Goal: Task Accomplishment & Management: Manage account settings

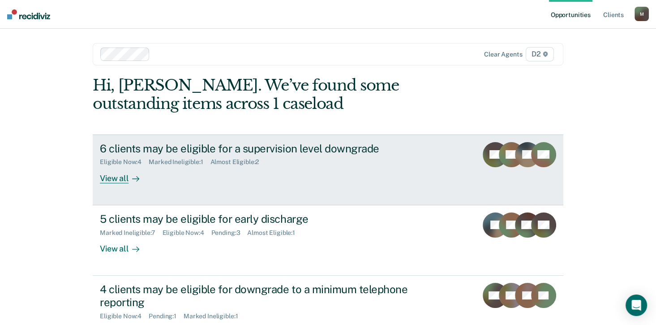
click at [331, 158] on div "Eligible Now : 4 Marked Ineligible : 1 Almost Eligible : 2" at bounding box center [257, 159] width 314 height 11
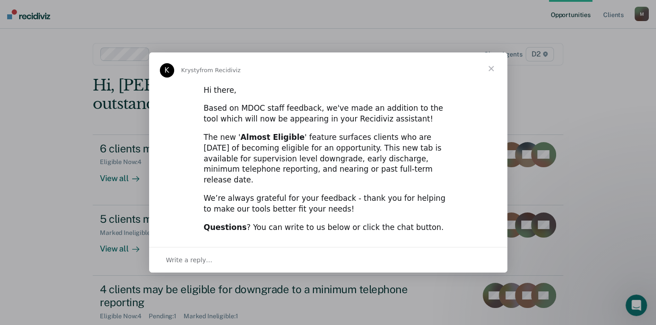
scroll to position [33, 0]
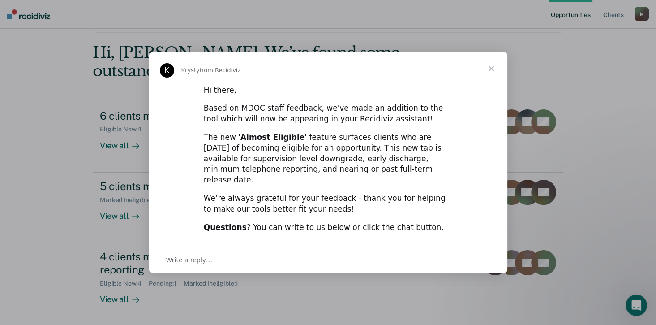
click at [495, 71] on span "Close" at bounding box center [491, 68] width 32 height 32
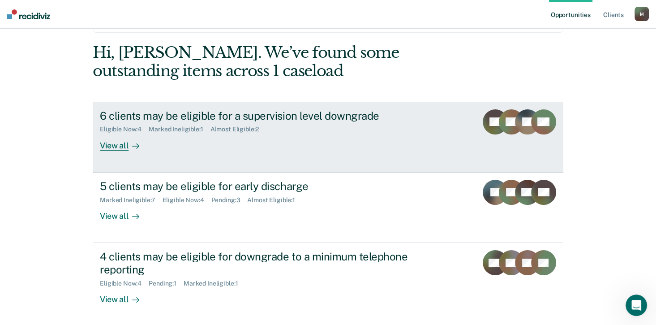
click at [218, 125] on div "Almost Eligible : 2" at bounding box center [238, 129] width 56 height 8
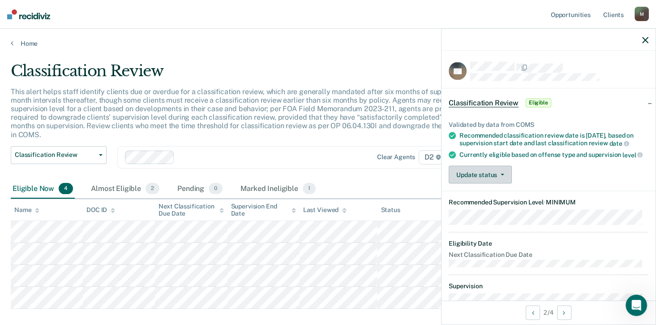
click at [494, 179] on button "Update status" at bounding box center [480, 175] width 63 height 18
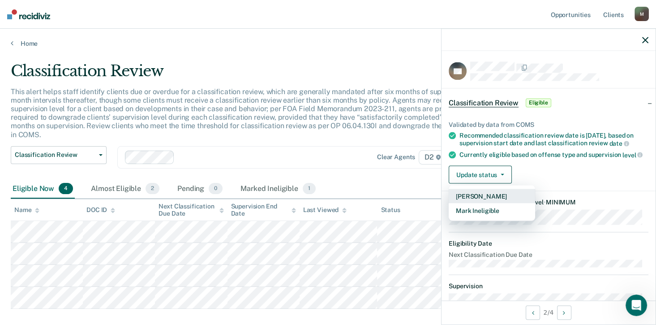
click at [484, 198] on button "[PERSON_NAME]" at bounding box center [492, 196] width 86 height 14
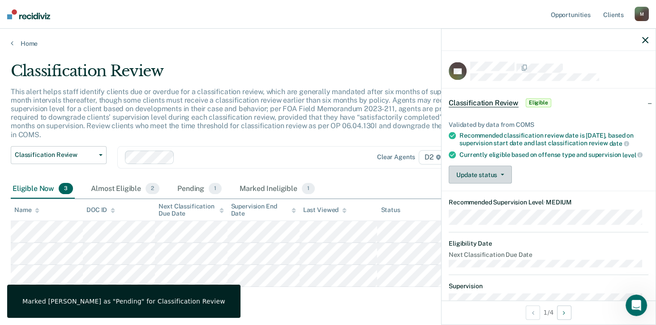
click at [498, 176] on span "button" at bounding box center [500, 175] width 7 height 2
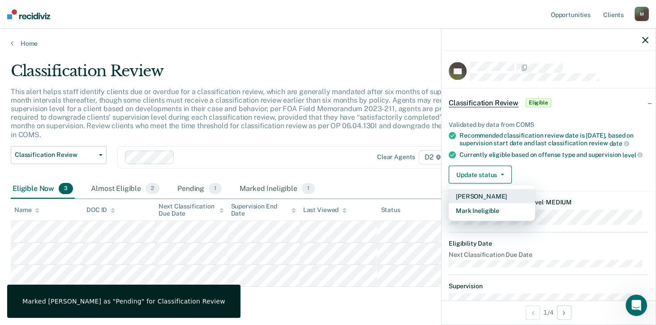
click at [492, 203] on button "[PERSON_NAME]" at bounding box center [492, 196] width 86 height 14
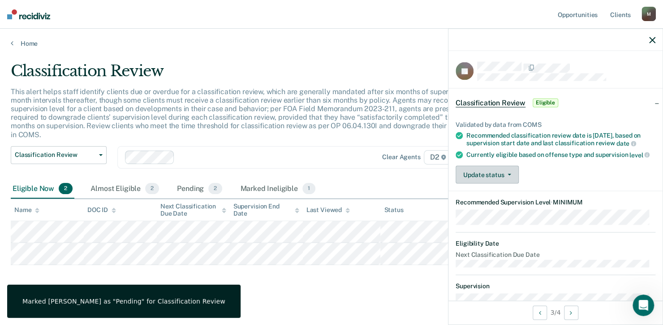
click at [498, 179] on button "Update status" at bounding box center [486, 175] width 63 height 18
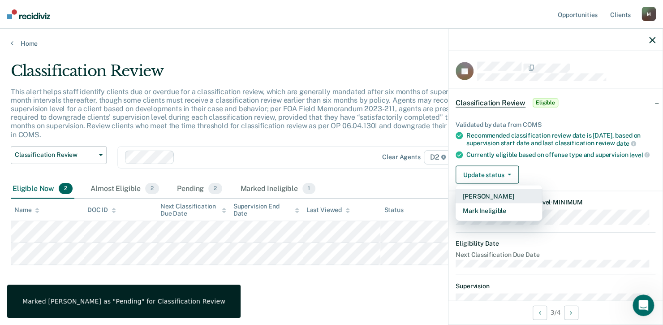
click at [486, 203] on button "[PERSON_NAME]" at bounding box center [498, 196] width 86 height 14
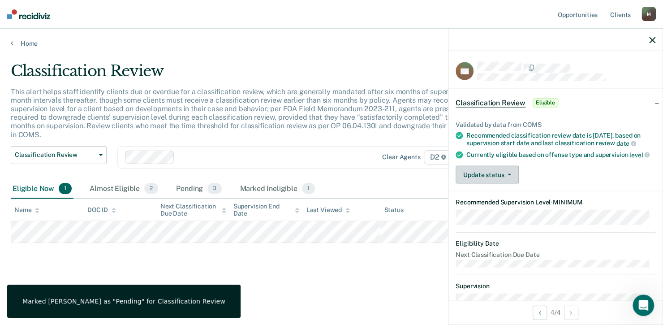
click at [493, 184] on button "Update status" at bounding box center [486, 175] width 63 height 18
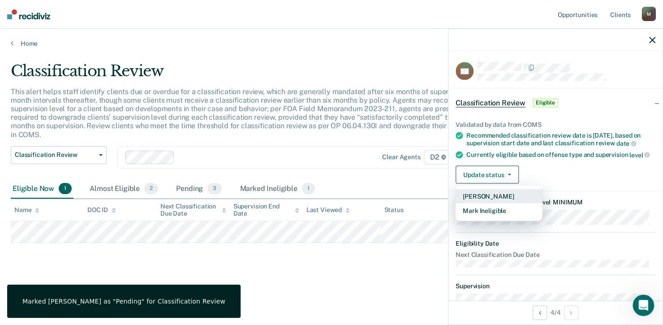
click at [495, 203] on button "[PERSON_NAME]" at bounding box center [498, 196] width 86 height 14
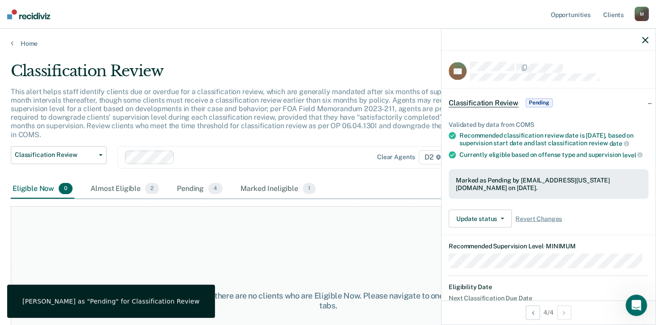
click at [643, 40] on icon "button" at bounding box center [645, 40] width 6 height 6
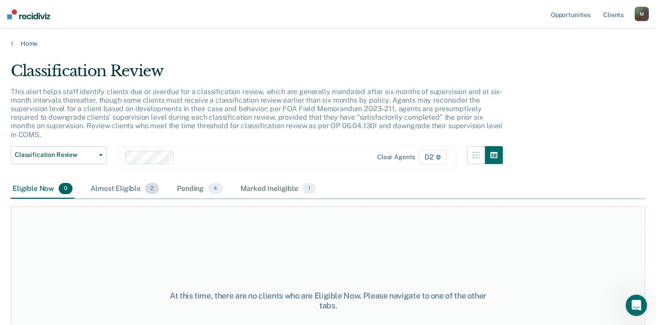
click at [121, 180] on div "Almost Eligible 2" at bounding box center [125, 189] width 72 height 20
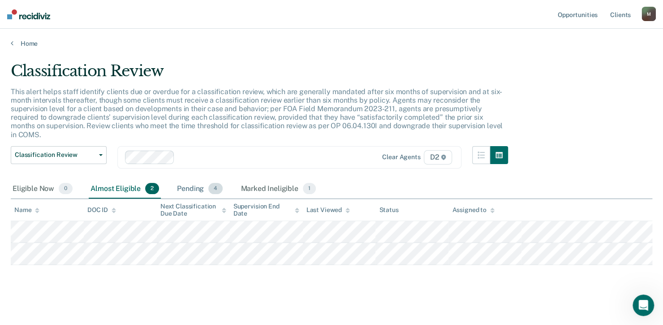
click at [190, 179] on div "Pending 4" at bounding box center [199, 189] width 49 height 20
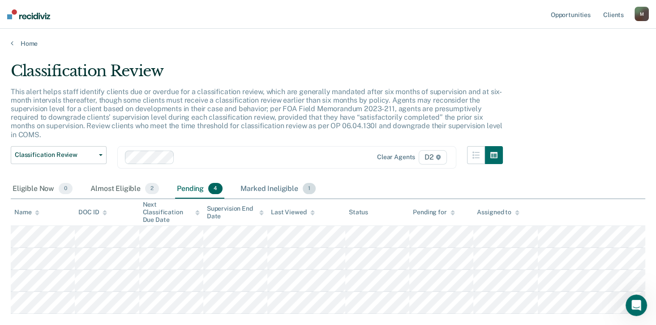
click at [270, 179] on div "Marked Ineligible 1" at bounding box center [278, 189] width 79 height 20
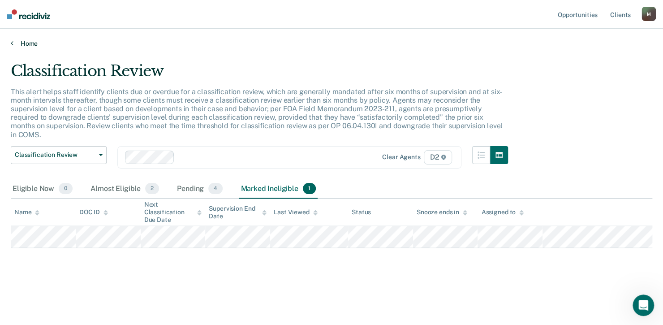
click at [13, 43] on icon at bounding box center [12, 42] width 3 height 7
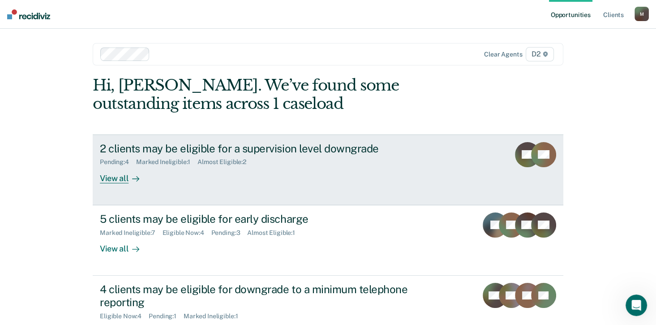
click at [293, 179] on div "2 clients may be eligible for a supervision level downgrade Pending : 4 Marked …" at bounding box center [268, 162] width 336 height 41
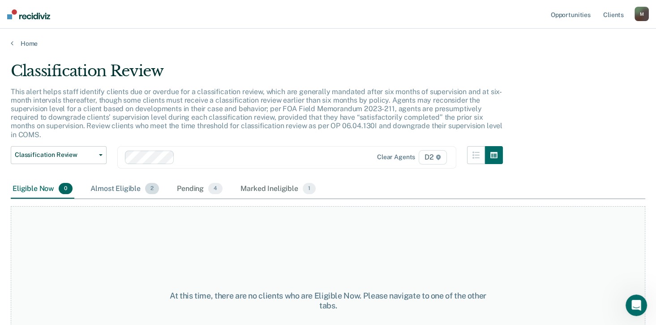
click at [118, 179] on div "Almost Eligible 2" at bounding box center [125, 189] width 72 height 20
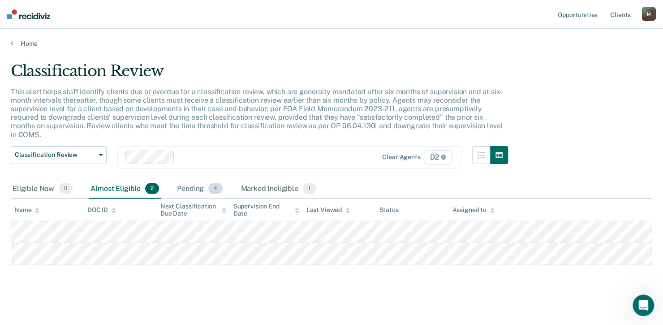
click at [187, 183] on div "Pending 4" at bounding box center [199, 189] width 49 height 20
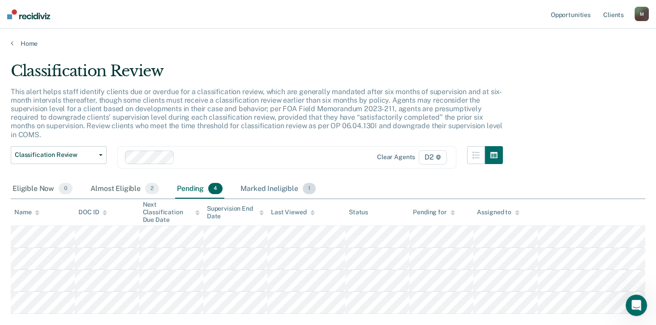
click at [266, 179] on div "Marked Ineligible 1" at bounding box center [278, 189] width 79 height 20
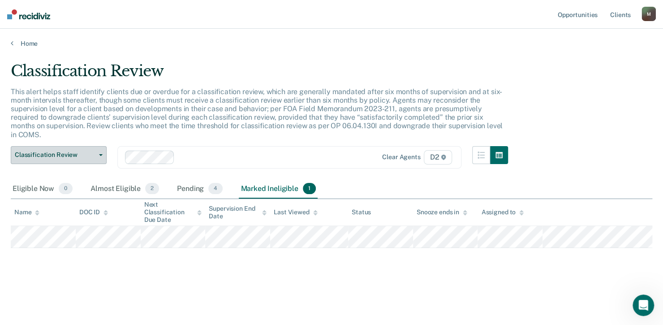
click at [89, 151] on span "Classification Review" at bounding box center [55, 155] width 81 height 8
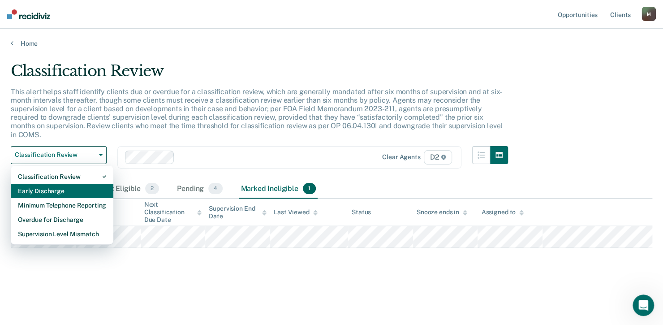
click at [86, 184] on div "Early Discharge" at bounding box center [62, 191] width 88 height 14
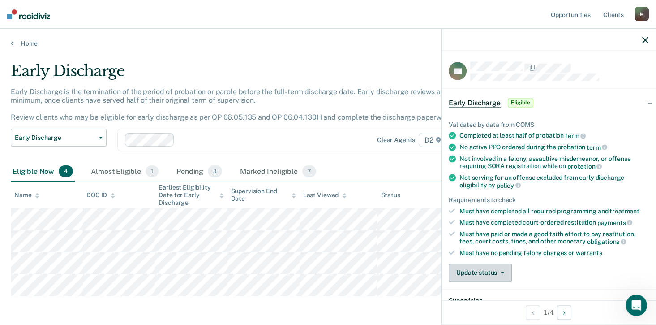
click at [507, 270] on button "Update status" at bounding box center [480, 272] width 63 height 18
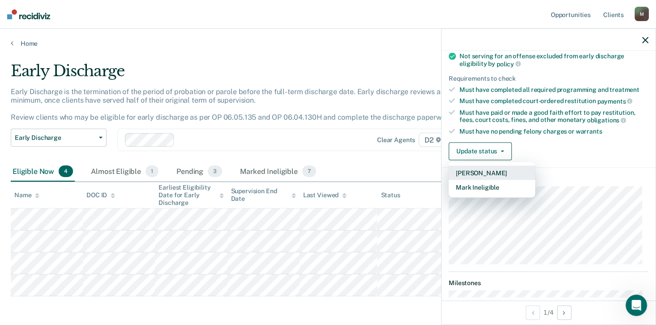
scroll to position [176, 0]
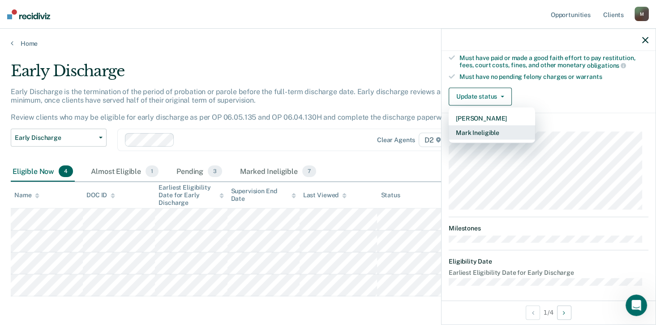
click at [476, 130] on button "Mark Ineligible" at bounding box center [492, 132] width 86 height 14
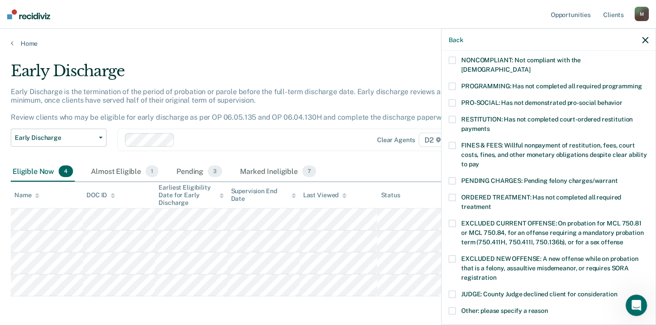
click at [454, 142] on span at bounding box center [452, 145] width 7 height 7
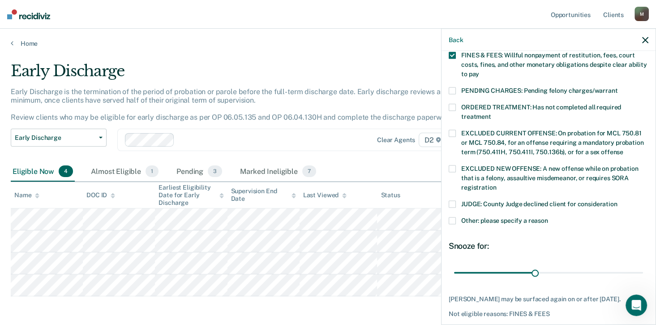
click at [451, 201] on span at bounding box center [452, 204] width 7 height 7
drag, startPoint x: 534, startPoint y: 262, endPoint x: 601, endPoint y: 276, distance: 68.7
type input "69"
click at [643, 270] on input "range" at bounding box center [548, 273] width 189 height 16
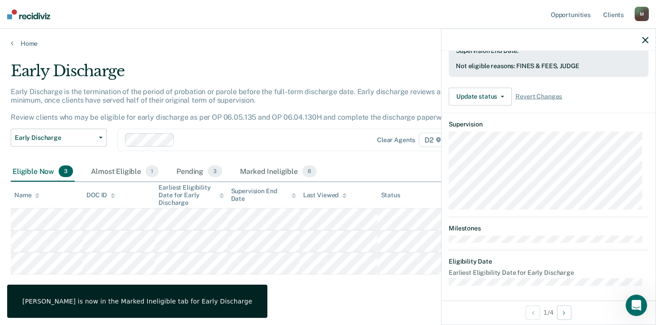
scroll to position [176, 0]
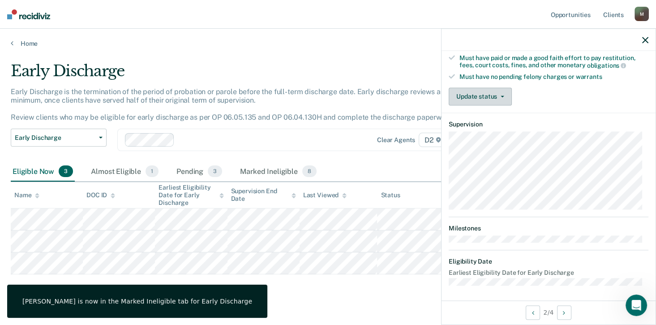
click at [465, 91] on button "Update status" at bounding box center [480, 96] width 63 height 18
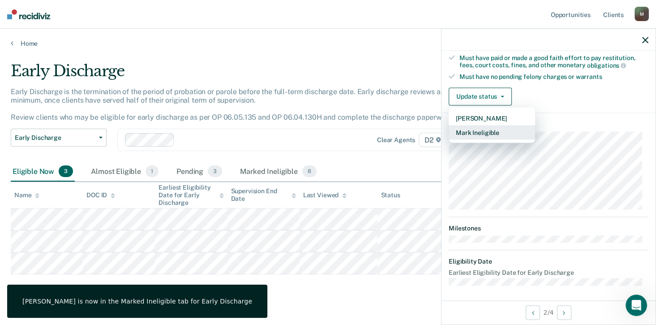
click at [492, 133] on button "Mark Ineligible" at bounding box center [492, 132] width 86 height 14
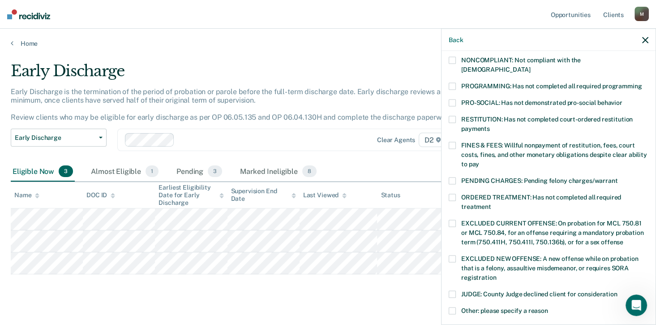
click at [453, 177] on span at bounding box center [452, 180] width 7 height 7
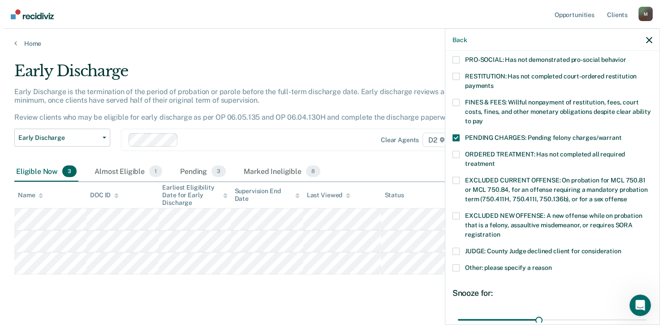
scroll to position [292, 0]
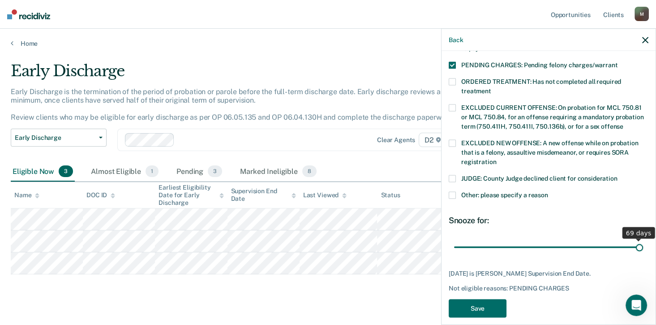
drag, startPoint x: 532, startPoint y: 236, endPoint x: 664, endPoint y: 238, distance: 131.7
type input "69"
click at [643, 239] on input "range" at bounding box center [548, 247] width 189 height 16
drag, startPoint x: 491, startPoint y: 295, endPoint x: 484, endPoint y: 284, distance: 12.5
click at [490, 299] on button "Save" at bounding box center [478, 308] width 58 height 18
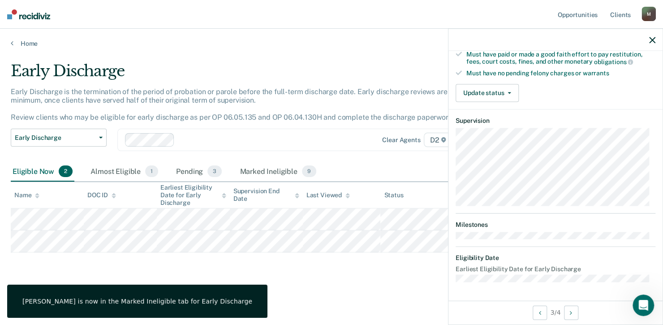
scroll to position [176, 0]
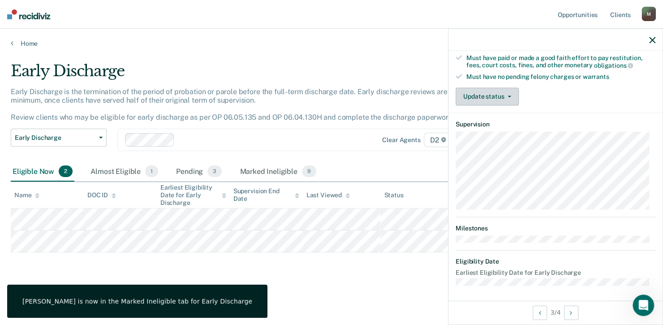
click at [504, 95] on span "button" at bounding box center [507, 96] width 7 height 2
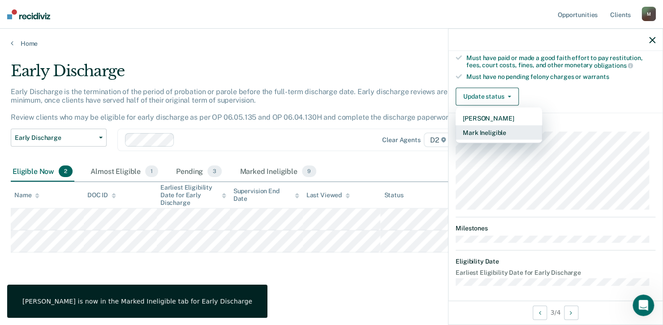
click at [495, 126] on button "Mark Ineligible" at bounding box center [498, 132] width 86 height 14
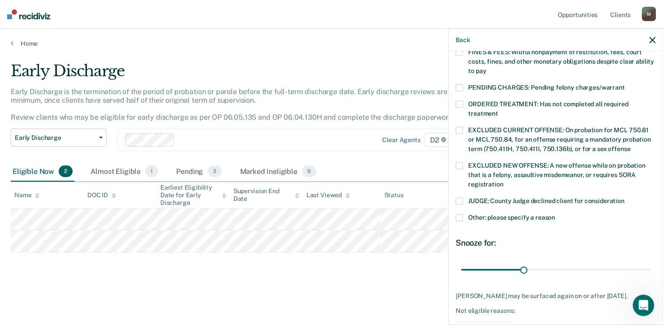
scroll to position [254, 0]
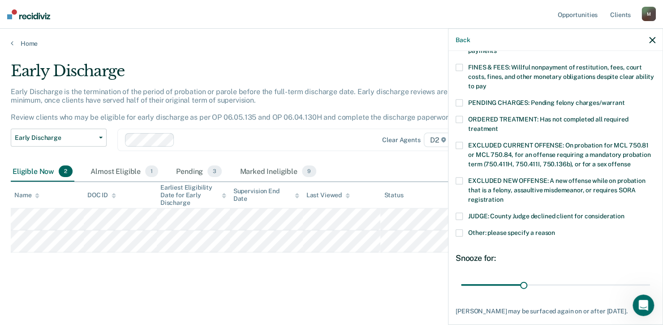
click at [461, 213] on span at bounding box center [458, 216] width 7 height 7
drag, startPoint x: 522, startPoint y: 274, endPoint x: 664, endPoint y: 271, distance: 142.0
type input "90"
click at [650, 277] on input "range" at bounding box center [555, 285] width 189 height 16
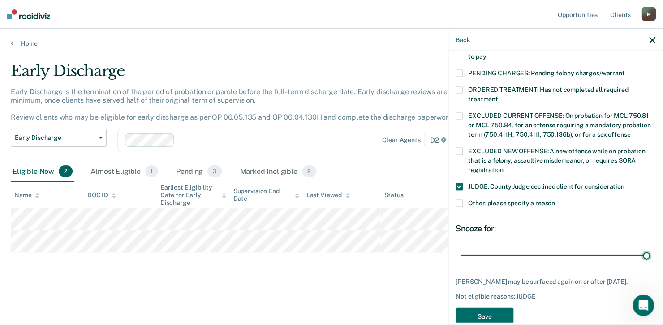
scroll to position [299, 0]
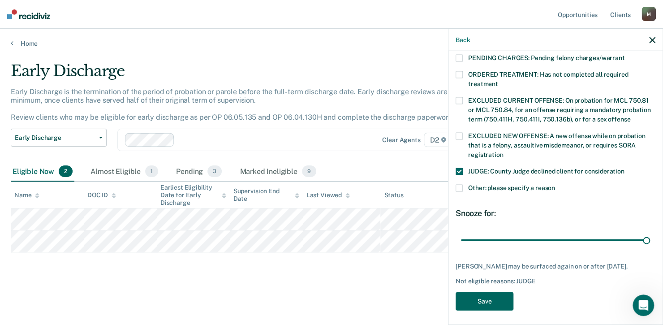
click at [495, 301] on button "Save" at bounding box center [484, 301] width 58 height 18
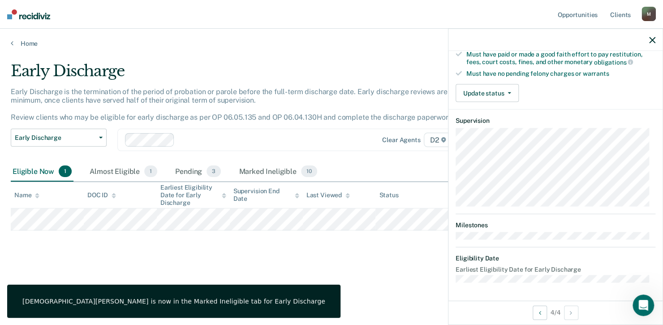
scroll to position [176, 0]
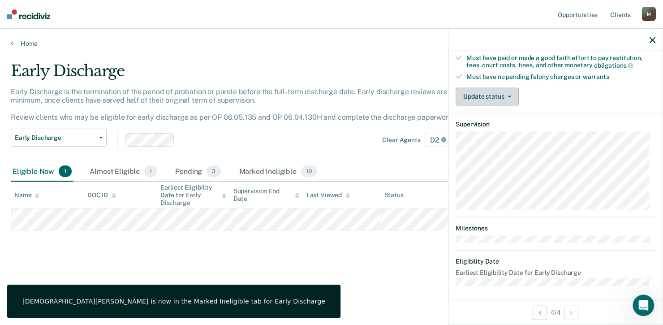
click at [499, 98] on button "Update status" at bounding box center [486, 96] width 63 height 18
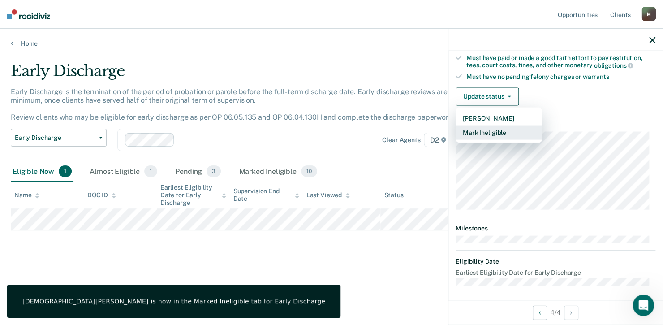
click at [499, 132] on button "Mark Ineligible" at bounding box center [498, 132] width 86 height 14
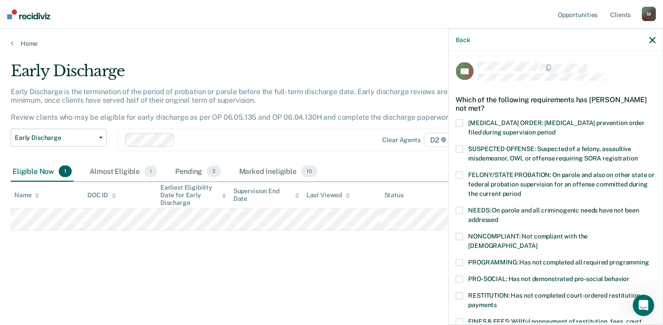
scroll to position [45, 0]
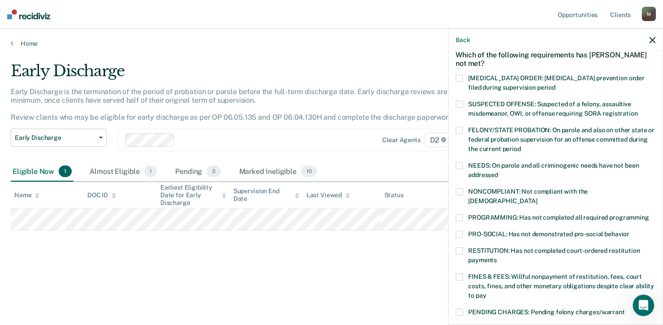
click at [460, 163] on span at bounding box center [458, 165] width 7 height 7
click at [463, 189] on label "NONCOMPLIANT: Not compliant with the [DEMOGRAPHIC_DATA]" at bounding box center [555, 197] width 200 height 19
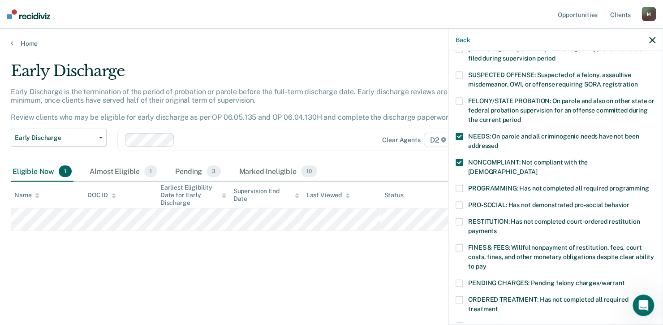
scroll to position [89, 0]
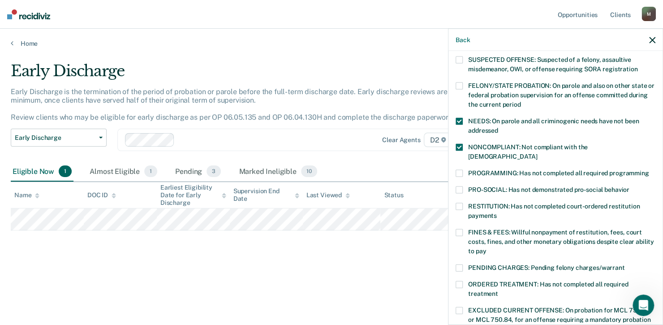
click at [466, 229] on label "FINES & FEES: Willful nonpayment of restitution, fees, court costs, fines, and …" at bounding box center [555, 243] width 200 height 28
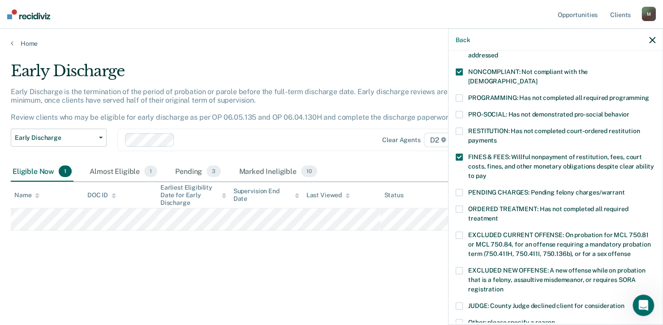
scroll to position [179, 0]
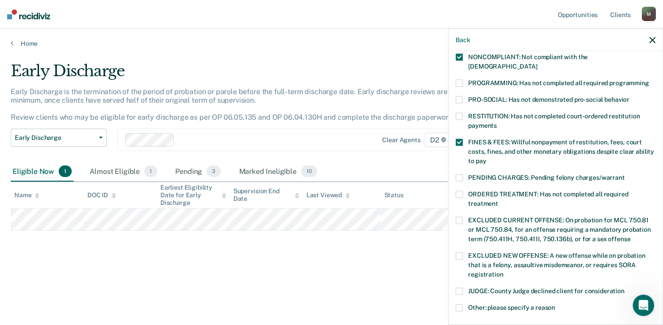
click at [466, 191] on label "ORDERED TREATMENT: Has not completed all required treatment" at bounding box center [555, 200] width 200 height 19
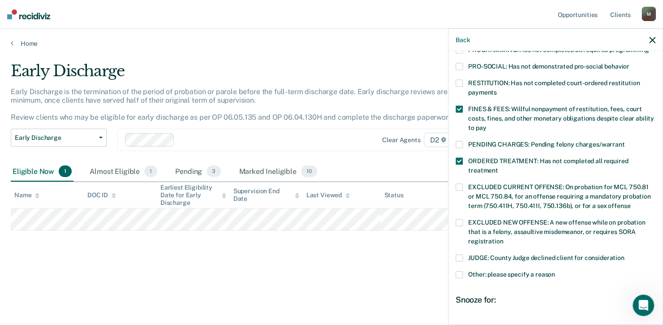
scroll to position [268, 0]
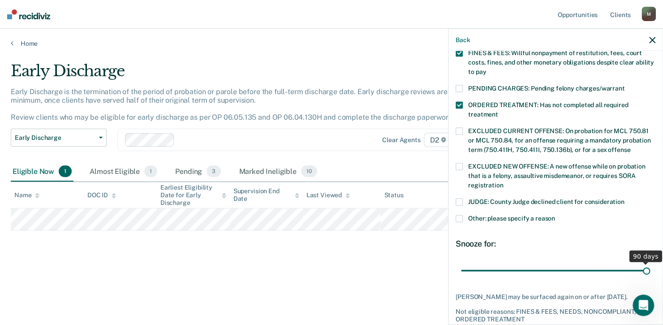
drag, startPoint x: 521, startPoint y: 259, endPoint x: 664, endPoint y: 262, distance: 142.9
type input "90"
click at [650, 262] on input "range" at bounding box center [555, 270] width 189 height 16
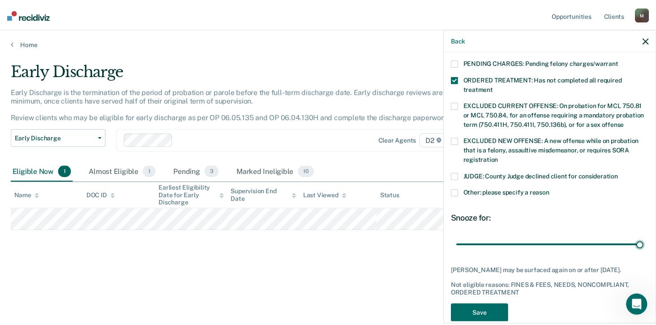
scroll to position [307, 0]
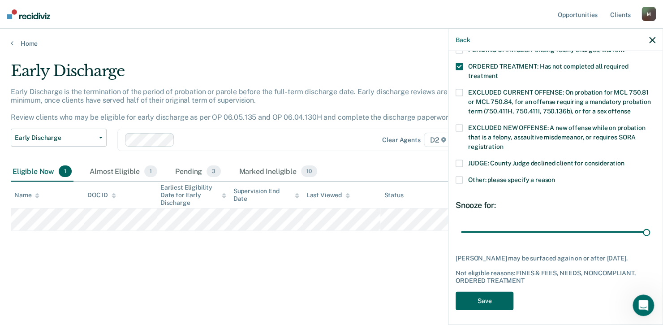
drag, startPoint x: 491, startPoint y: 299, endPoint x: 444, endPoint y: 293, distance: 47.9
click at [490, 299] on button "Save" at bounding box center [484, 300] width 58 height 18
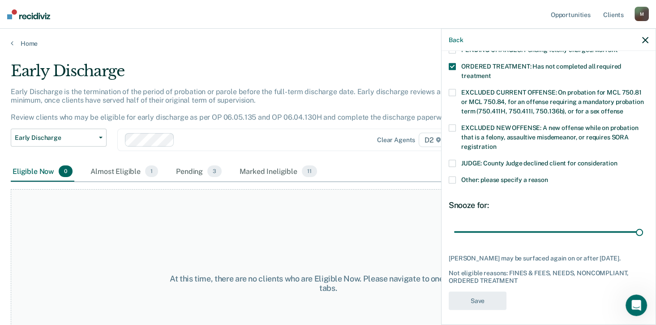
scroll to position [250, 0]
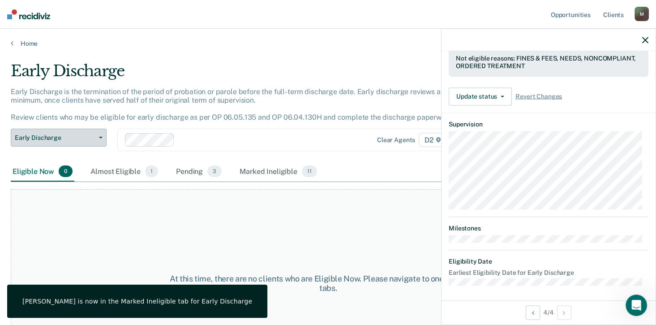
click at [80, 140] on span "Early Discharge" at bounding box center [55, 138] width 81 height 8
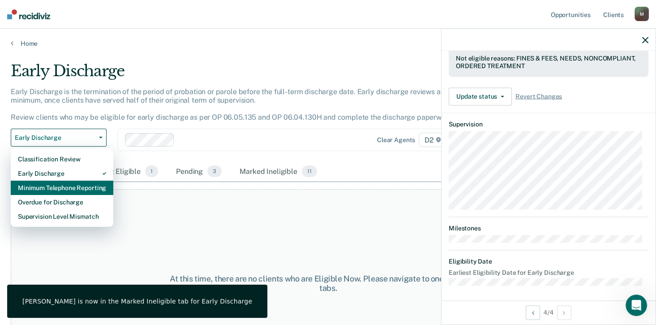
click at [77, 185] on div "Minimum Telephone Reporting" at bounding box center [62, 187] width 88 height 14
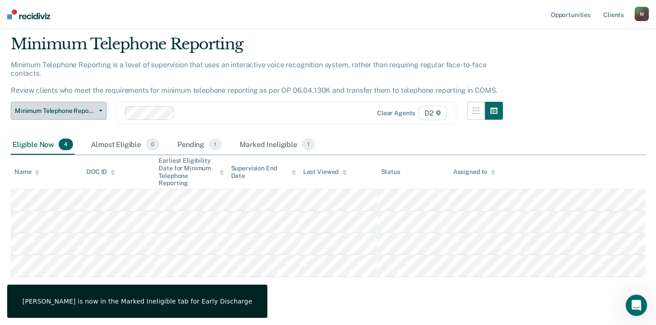
scroll to position [42, 0]
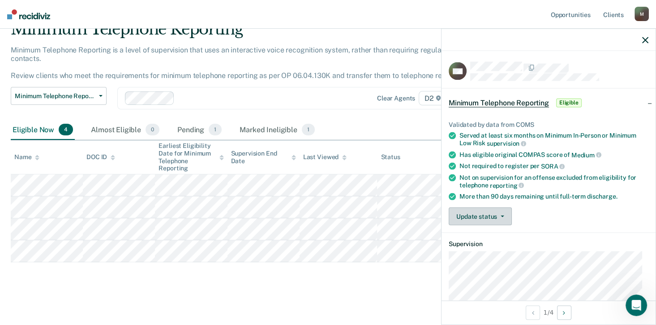
click at [484, 212] on button "Update status" at bounding box center [480, 216] width 63 height 18
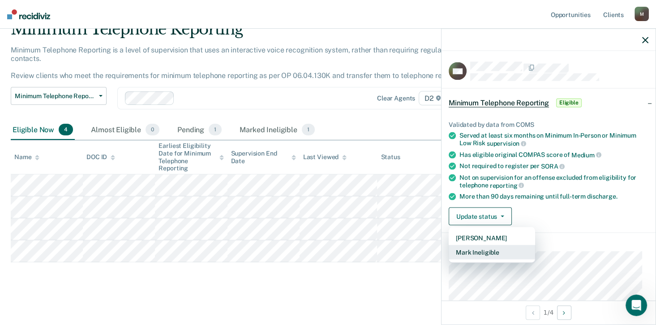
click at [503, 251] on button "Mark Ineligible" at bounding box center [492, 252] width 86 height 14
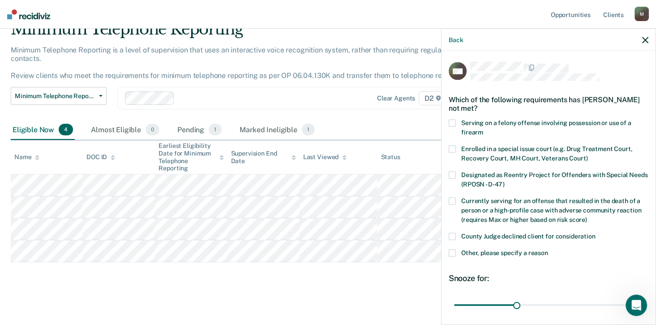
click at [453, 235] on span at bounding box center [452, 236] width 7 height 7
drag, startPoint x: 514, startPoint y: 305, endPoint x: 664, endPoint y: 290, distance: 150.8
type input "90"
click at [643, 297] on input "range" at bounding box center [548, 305] width 189 height 16
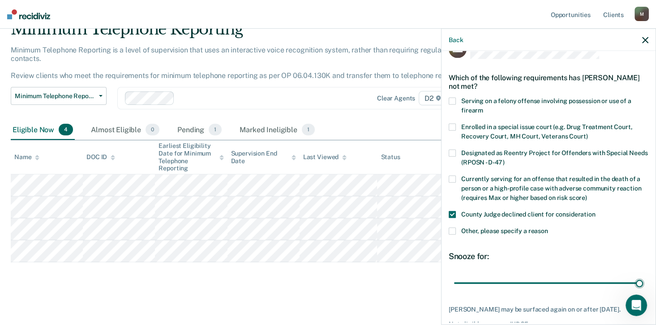
scroll to position [74, 0]
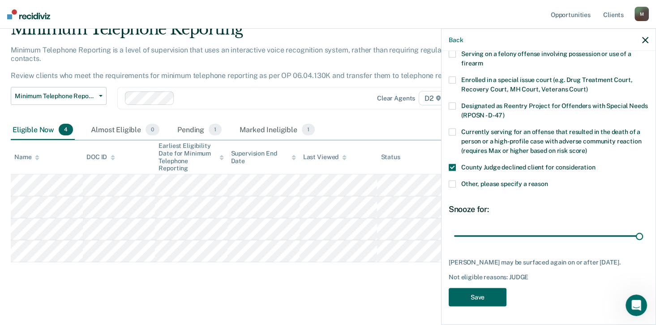
click at [488, 291] on button "Save" at bounding box center [478, 297] width 58 height 18
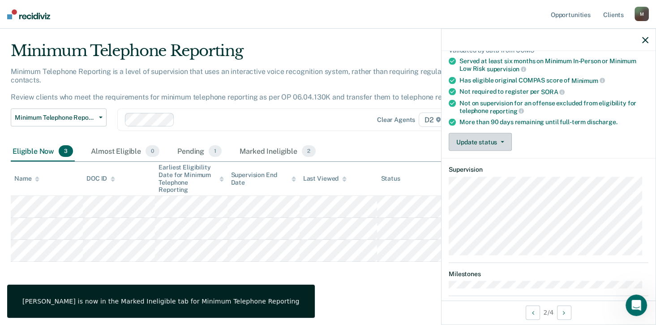
click at [492, 142] on button "Update status" at bounding box center [480, 142] width 63 height 18
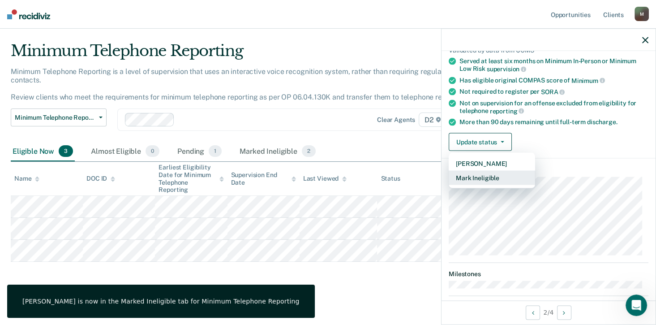
click at [493, 177] on button "Mark Ineligible" at bounding box center [492, 178] width 86 height 14
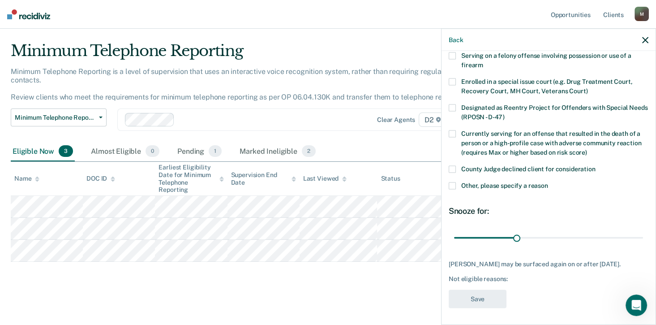
click at [453, 168] on span at bounding box center [452, 169] width 7 height 7
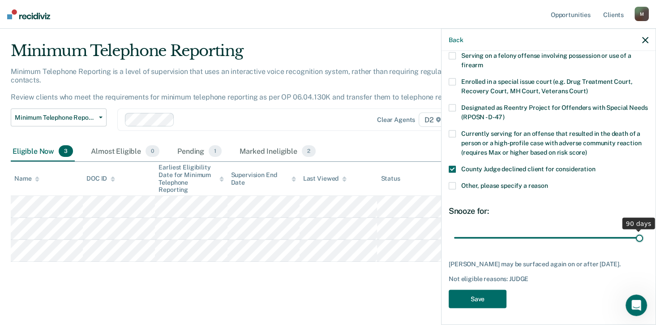
drag, startPoint x: 515, startPoint y: 237, endPoint x: 664, endPoint y: 249, distance: 150.0
type input "90"
click at [643, 245] on input "range" at bounding box center [548, 238] width 189 height 16
click at [487, 296] on button "Save" at bounding box center [478, 299] width 58 height 18
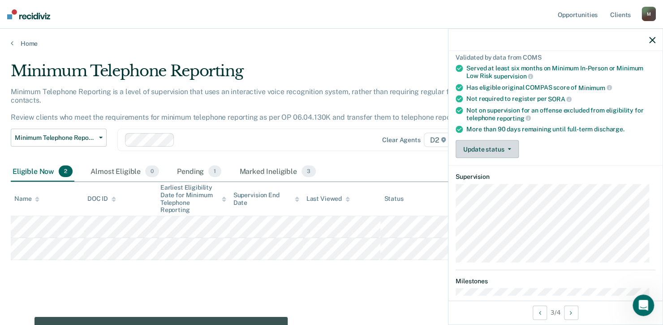
click at [491, 143] on button "Update status" at bounding box center [486, 149] width 63 height 18
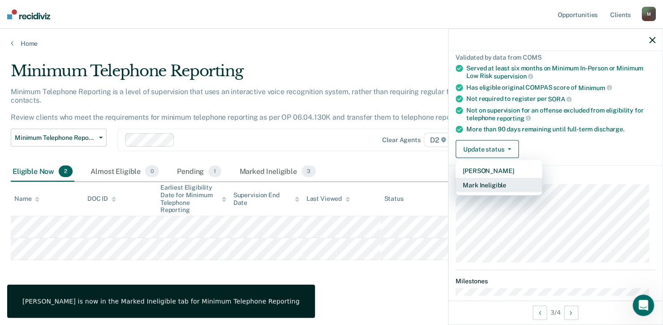
click at [482, 184] on button "Mark Ineligible" at bounding box center [498, 185] width 86 height 14
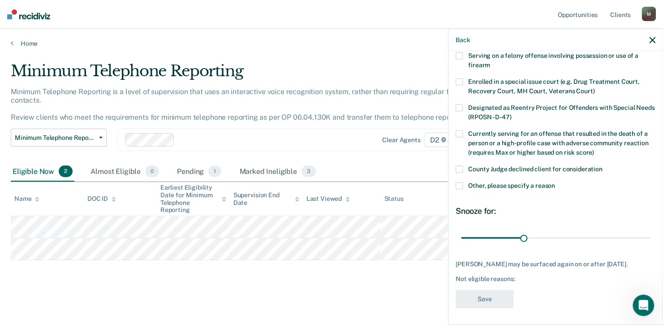
click at [461, 167] on span at bounding box center [458, 169] width 7 height 7
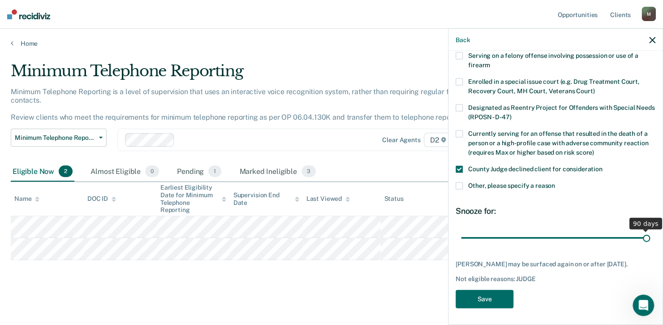
drag, startPoint x: 523, startPoint y: 237, endPoint x: 664, endPoint y: 249, distance: 141.5
type input "90"
click at [650, 245] on input "range" at bounding box center [555, 238] width 189 height 16
click at [489, 302] on button "Save" at bounding box center [484, 299] width 58 height 18
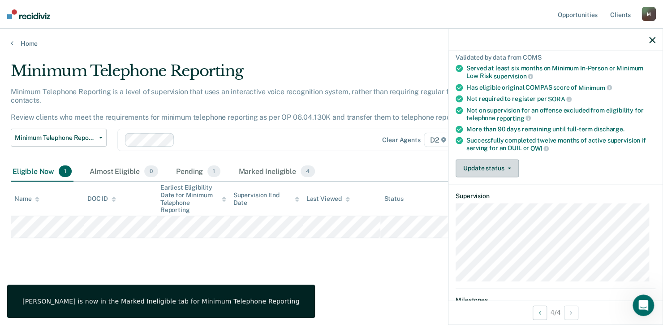
click at [491, 159] on button "Update status" at bounding box center [486, 168] width 63 height 18
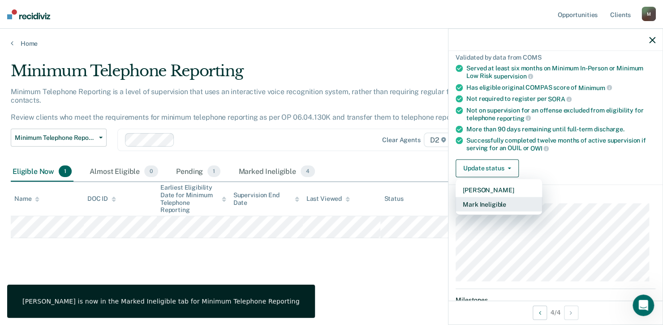
click at [500, 202] on button "Mark Ineligible" at bounding box center [498, 204] width 86 height 14
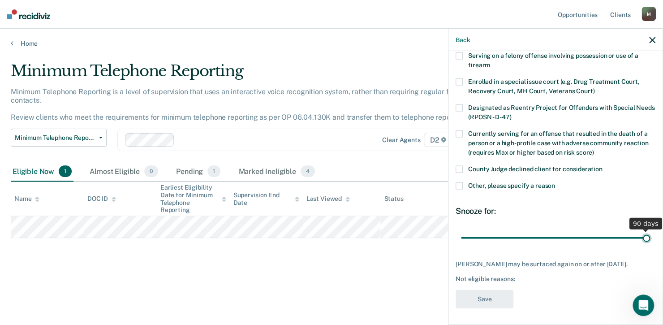
drag, startPoint x: 520, startPoint y: 238, endPoint x: 664, endPoint y: 244, distance: 143.9
type input "90"
click at [650, 244] on input "range" at bounding box center [555, 238] width 189 height 16
click at [458, 168] on span at bounding box center [458, 169] width 7 height 7
click at [483, 306] on button "Save" at bounding box center [484, 299] width 58 height 18
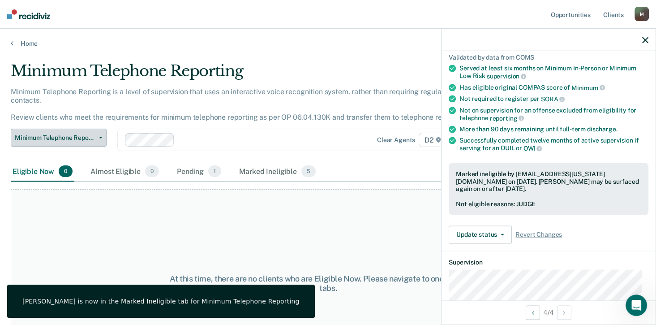
click at [82, 137] on span "Minimum Telephone Reporting" at bounding box center [55, 138] width 81 height 8
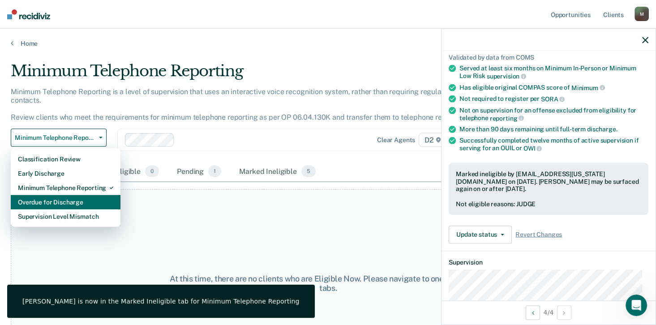
click at [86, 202] on div "Overdue for Discharge" at bounding box center [65, 202] width 95 height 14
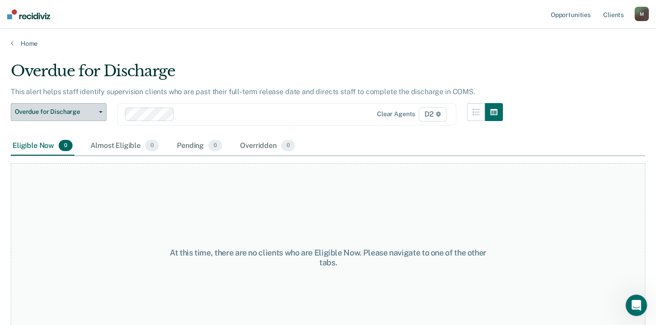
click at [65, 112] on span "Overdue for Discharge" at bounding box center [55, 112] width 81 height 8
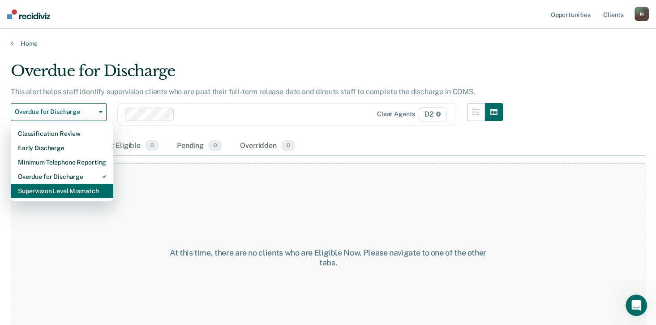
click at [73, 190] on div "Supervision Level Mismatch" at bounding box center [62, 191] width 88 height 14
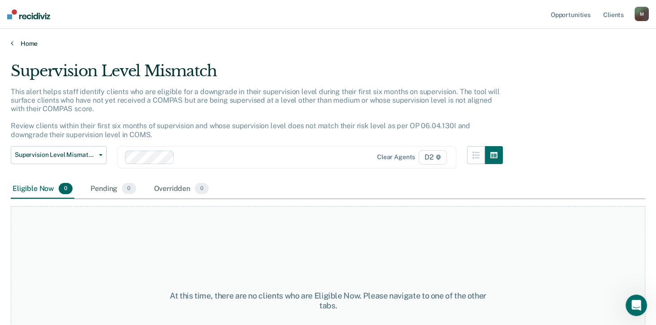
click at [22, 45] on link "Home" at bounding box center [328, 43] width 635 height 8
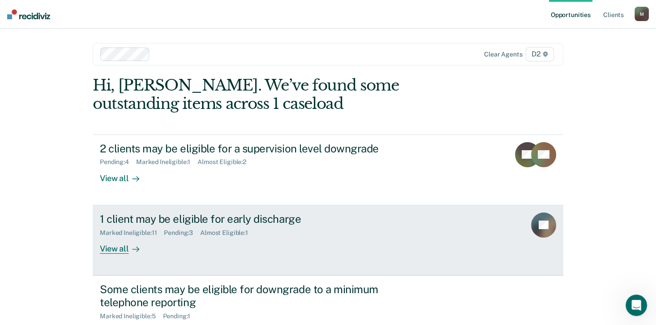
click at [429, 257] on link "1 client may be eligible for early discharge Marked Ineligible : 11 Pending : 3…" at bounding box center [328, 240] width 471 height 70
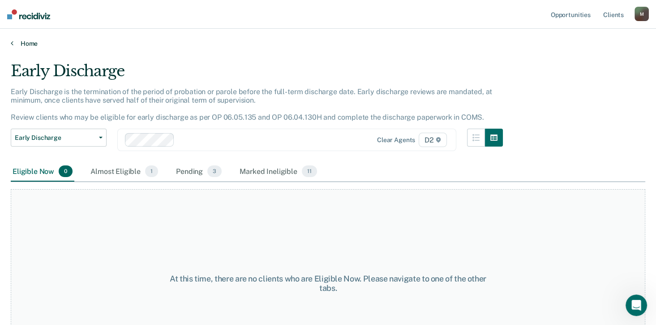
click at [15, 41] on link "Home" at bounding box center [328, 43] width 635 height 8
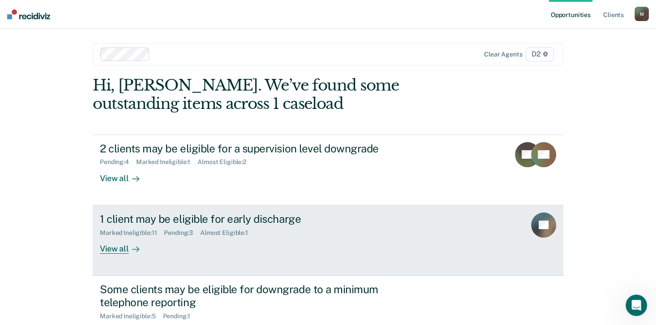
click at [232, 218] on div "1 client may be eligible for early discharge" at bounding box center [257, 218] width 314 height 13
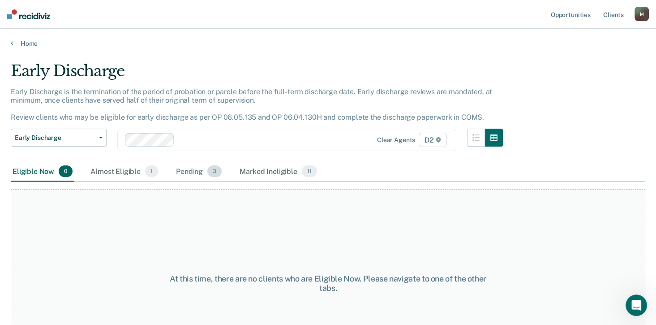
click at [189, 174] on div "Pending 3" at bounding box center [198, 172] width 49 height 20
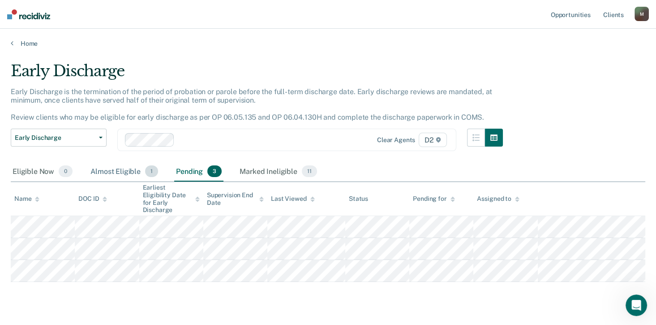
click at [131, 167] on div "Almost Eligible 1" at bounding box center [124, 172] width 71 height 20
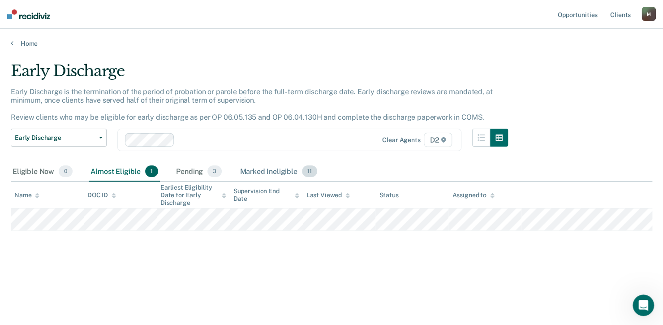
click at [257, 167] on div "Marked Ineligible 11" at bounding box center [278, 172] width 81 height 20
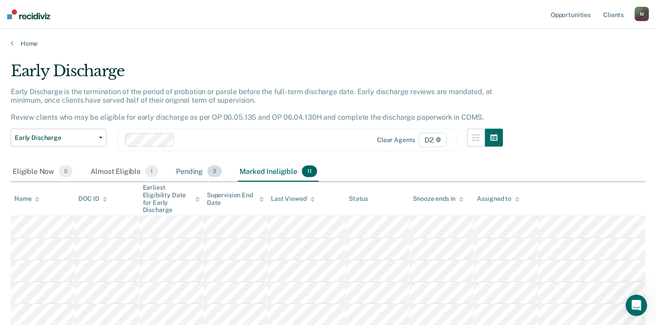
click at [203, 170] on div "Pending 3" at bounding box center [198, 172] width 49 height 20
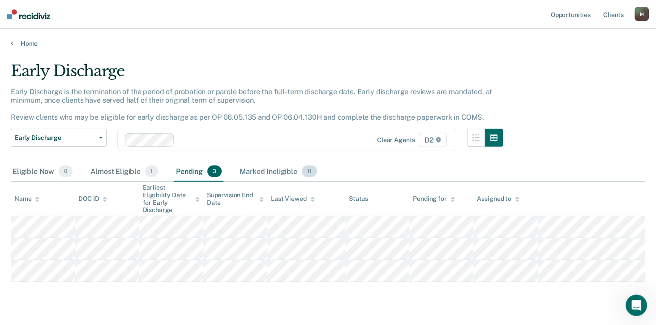
click at [278, 174] on div "Marked Ineligible 11" at bounding box center [278, 172] width 81 height 20
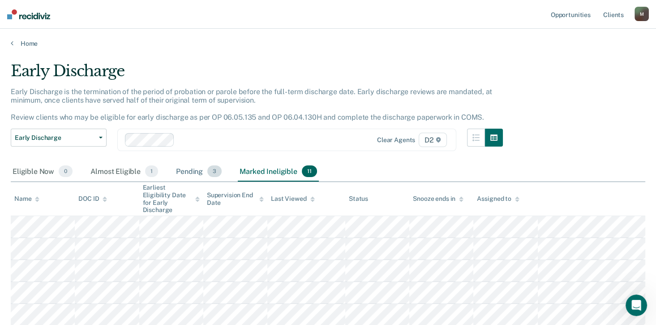
click at [194, 175] on div "Pending 3" at bounding box center [198, 172] width 49 height 20
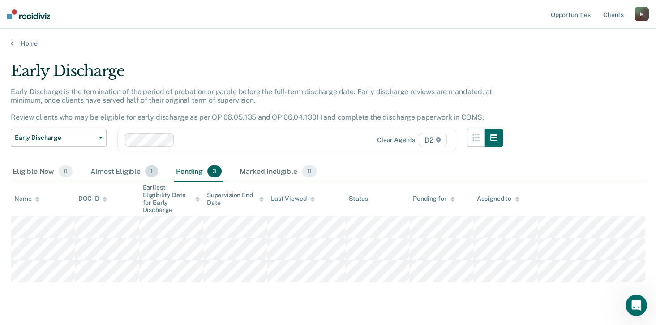
click at [130, 171] on div "Almost Eligible 1" at bounding box center [124, 172] width 71 height 20
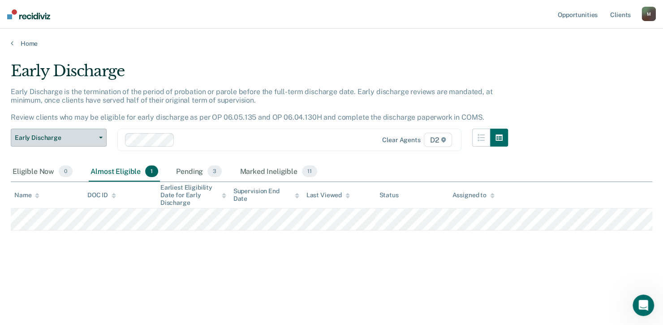
click at [64, 133] on button "Early Discharge" at bounding box center [59, 138] width 96 height 18
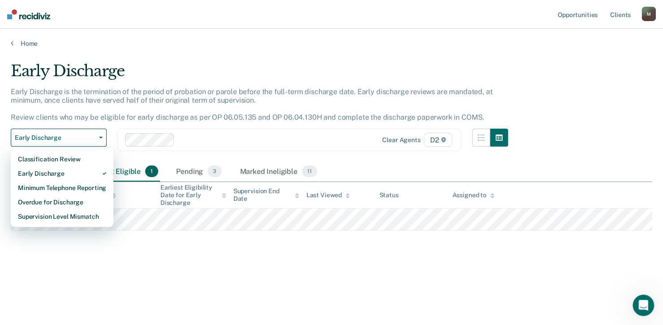
click at [221, 48] on main "Early Discharge Early Discharge is the termination of the period of probation o…" at bounding box center [331, 184] width 663 height 274
